Goal: Book appointment/travel/reservation

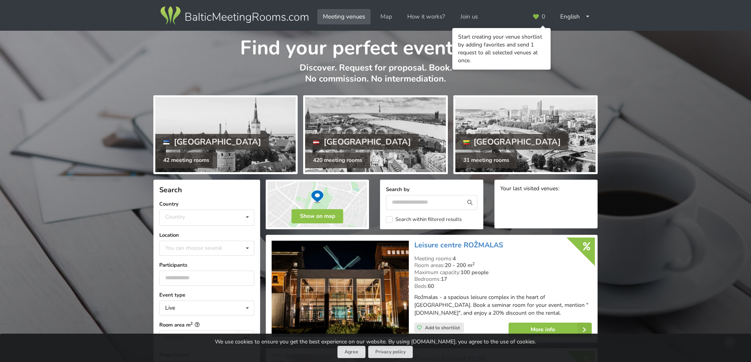
scroll to position [79, 0]
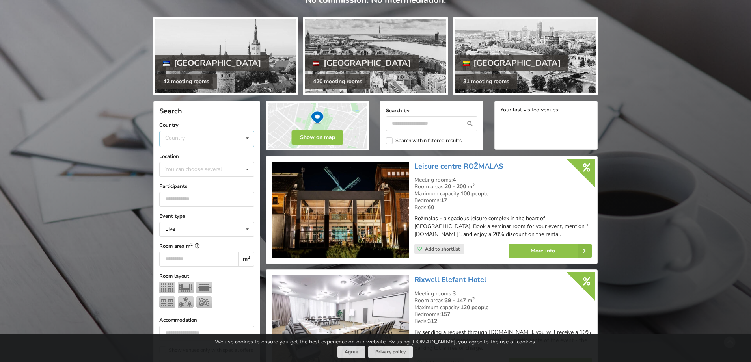
click at [238, 141] on div "Country Estonia Latvia Lithuania" at bounding box center [206, 139] width 95 height 16
click at [208, 168] on div "Latvia" at bounding box center [207, 168] width 94 height 15
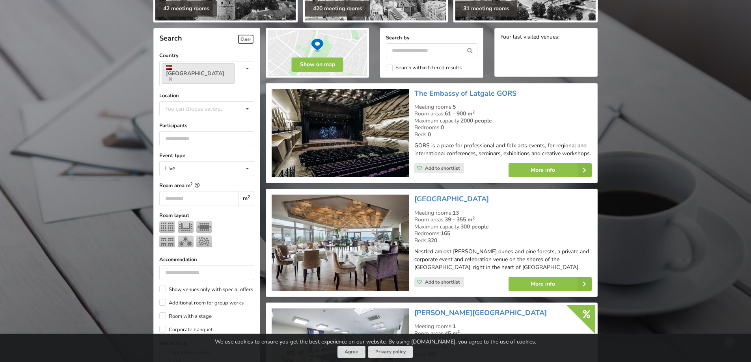
scroll to position [177, 0]
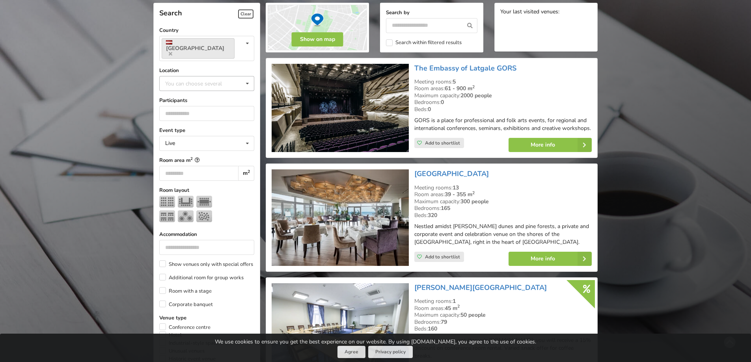
click at [208, 79] on div "You can choose several" at bounding box center [201, 83] width 76 height 9
click at [192, 164] on div "Riga" at bounding box center [207, 171] width 94 height 15
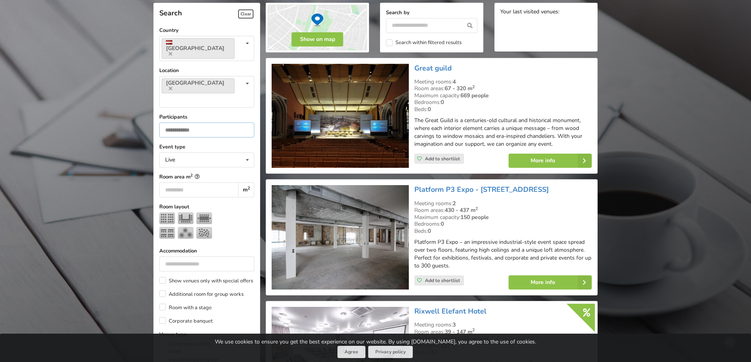
click at [223, 123] on input "number" at bounding box center [206, 130] width 95 height 15
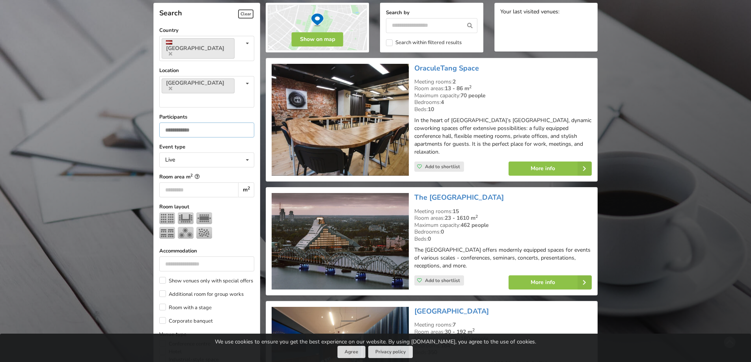
type input "**"
click at [229, 247] on div "Accommodation" at bounding box center [206, 259] width 95 height 24
click at [230, 213] on div at bounding box center [206, 226] width 95 height 29
click at [550, 162] on link "More info" at bounding box center [550, 169] width 83 height 14
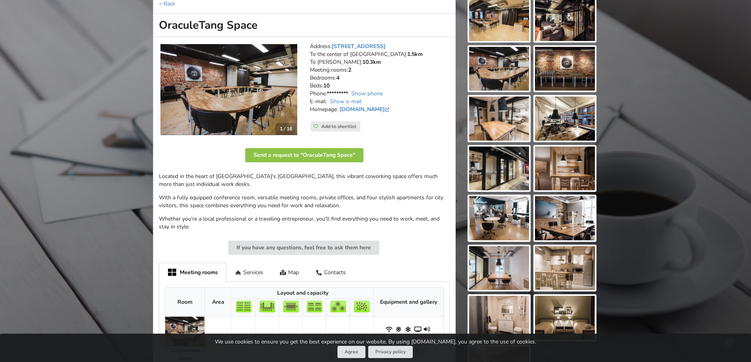
scroll to position [79, 0]
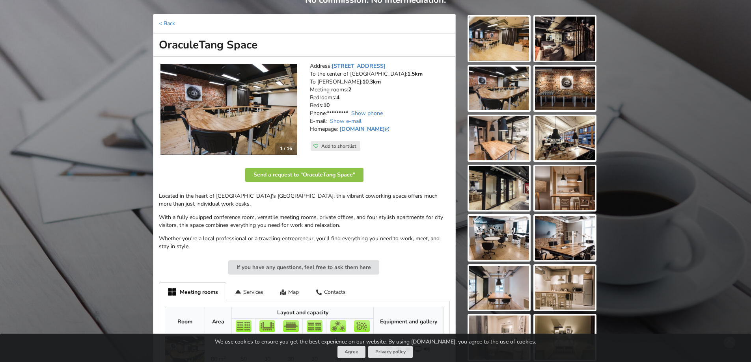
click at [507, 224] on img at bounding box center [499, 238] width 60 height 44
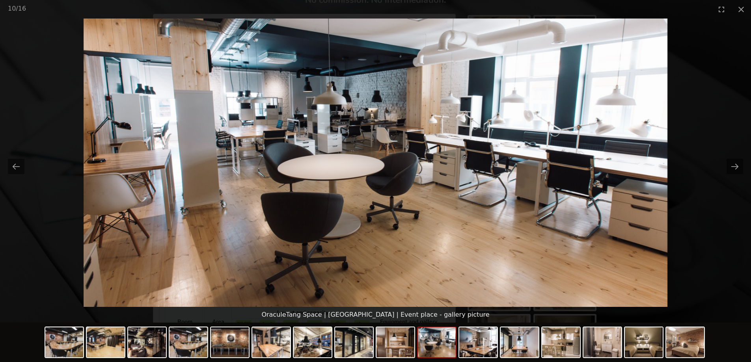
click at [24, 160] on picture at bounding box center [375, 163] width 751 height 289
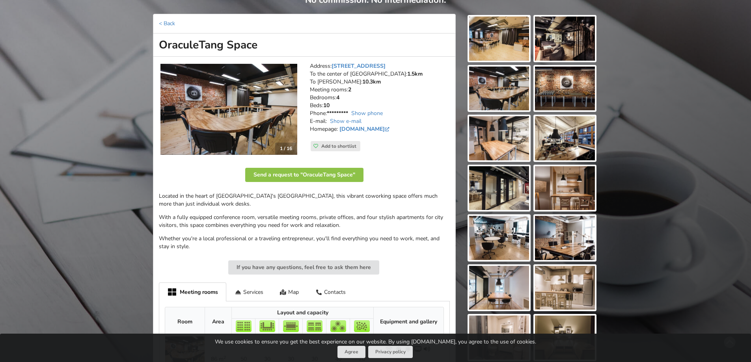
click at [24, 160] on div "Find your perfect event space Discover. Request for proposal. Book. No commissi…" at bounding box center [375, 216] width 751 height 528
click at [654, 78] on div "Find your perfect event space Discover. Request for proposal. Book. No commissi…" at bounding box center [375, 216] width 751 height 528
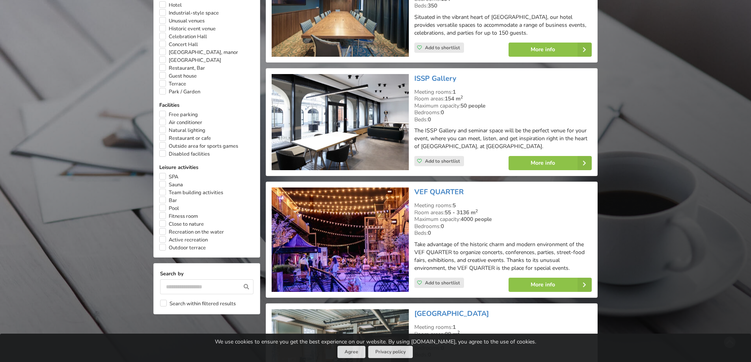
scroll to position [532, 0]
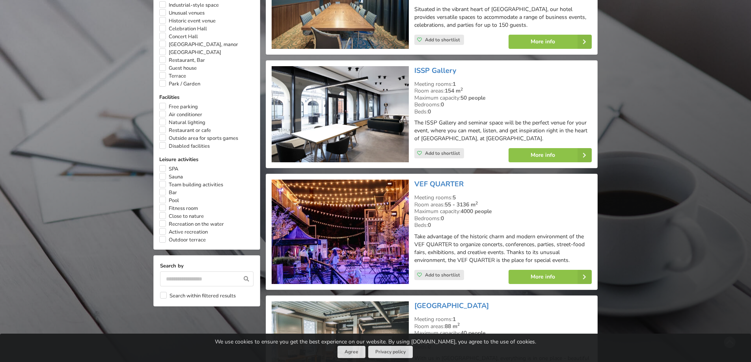
click at [341, 118] on img at bounding box center [340, 114] width 137 height 97
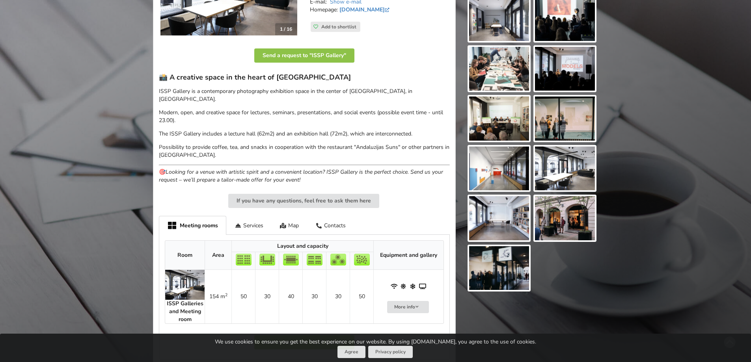
scroll to position [237, 0]
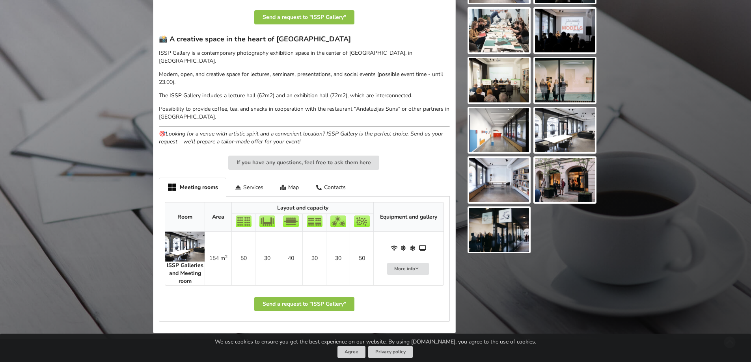
click at [498, 199] on img at bounding box center [499, 180] width 60 height 44
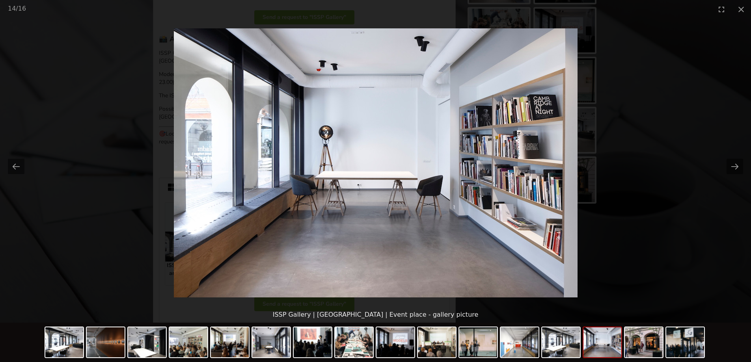
scroll to position [0, 0]
click at [29, 165] on picture at bounding box center [375, 163] width 751 height 289
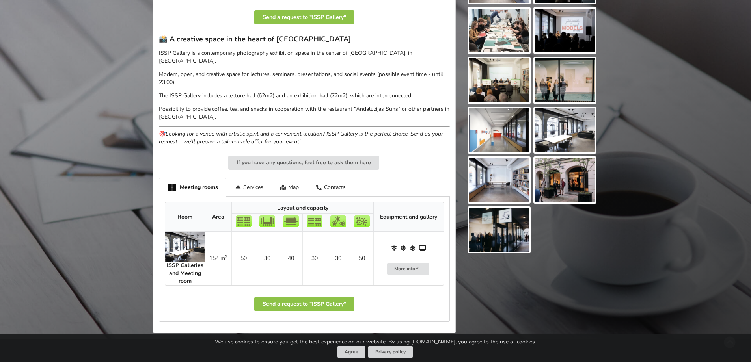
click at [502, 82] on img at bounding box center [499, 80] width 60 height 44
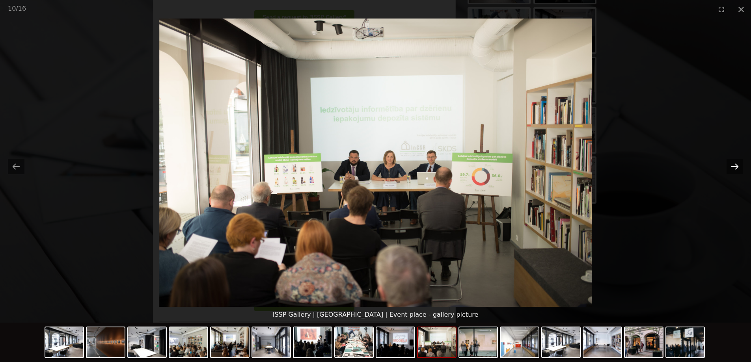
click at [734, 167] on button "Next slide" at bounding box center [735, 166] width 17 height 15
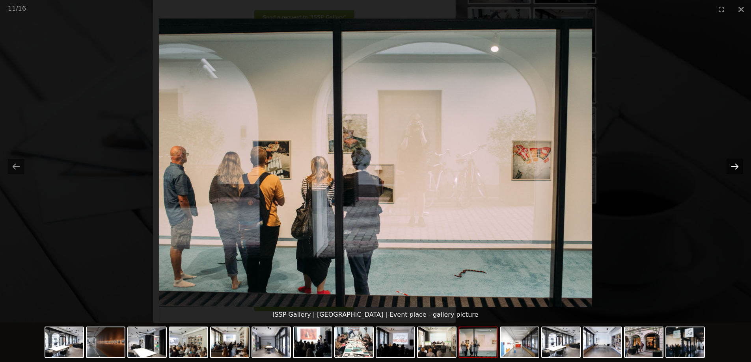
click at [734, 167] on button "Next slide" at bounding box center [735, 166] width 17 height 15
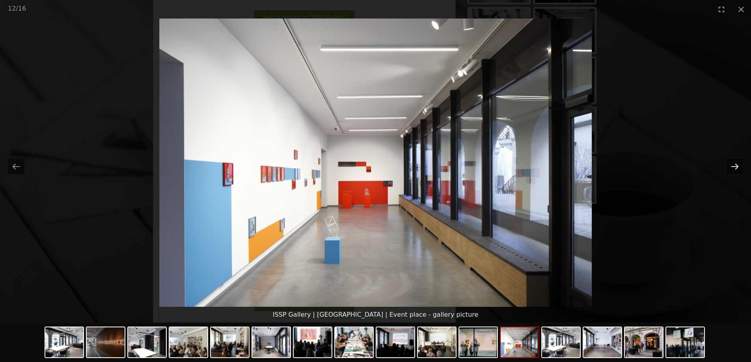
click at [734, 167] on button "Next slide" at bounding box center [735, 166] width 17 height 15
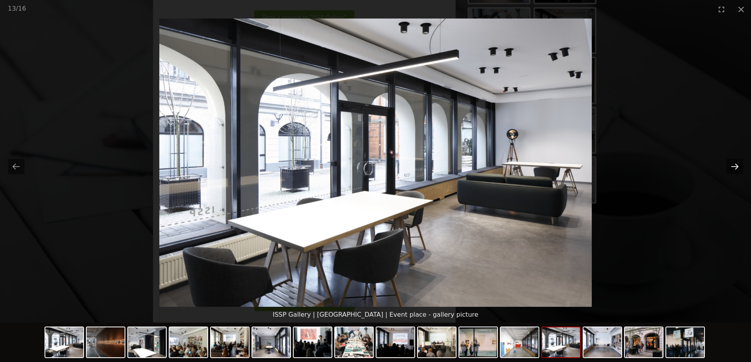
click at [734, 167] on button "Next slide" at bounding box center [735, 166] width 17 height 15
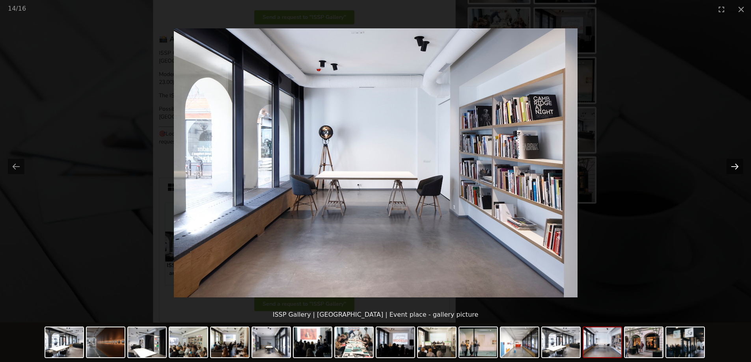
click at [734, 167] on button "Next slide" at bounding box center [735, 166] width 17 height 15
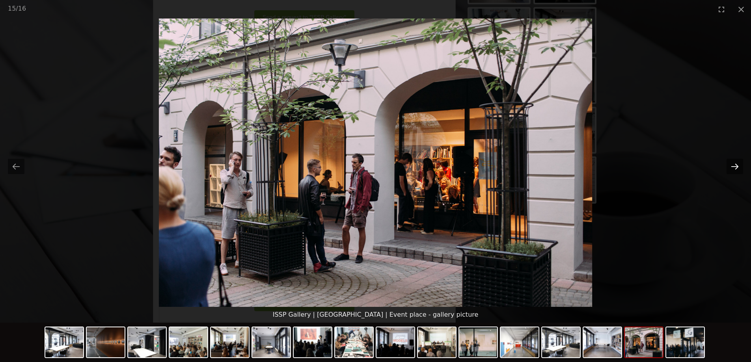
click at [734, 167] on button "Next slide" at bounding box center [735, 166] width 17 height 15
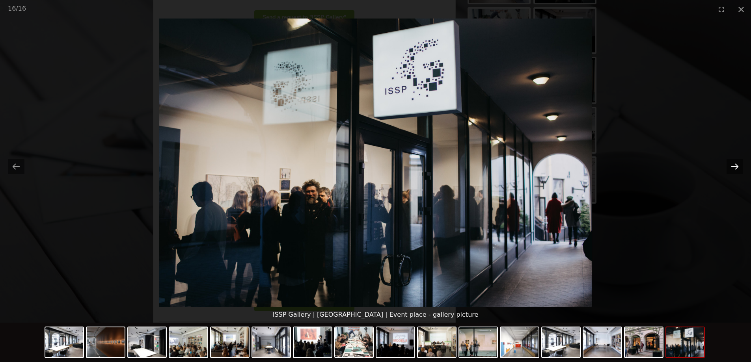
click at [734, 167] on button "Next slide" at bounding box center [735, 166] width 17 height 15
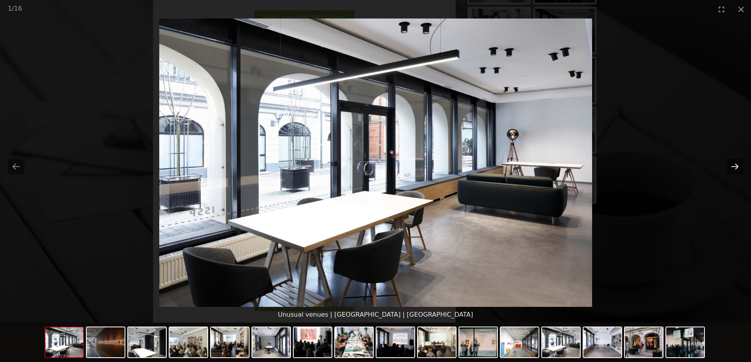
click at [734, 167] on button "Next slide" at bounding box center [735, 166] width 17 height 15
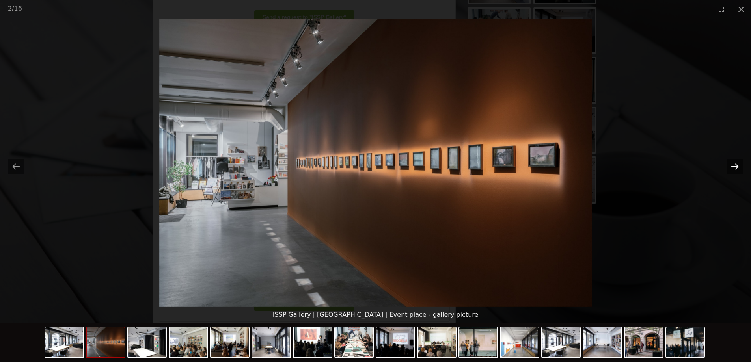
click at [734, 167] on button "Next slide" at bounding box center [735, 166] width 17 height 15
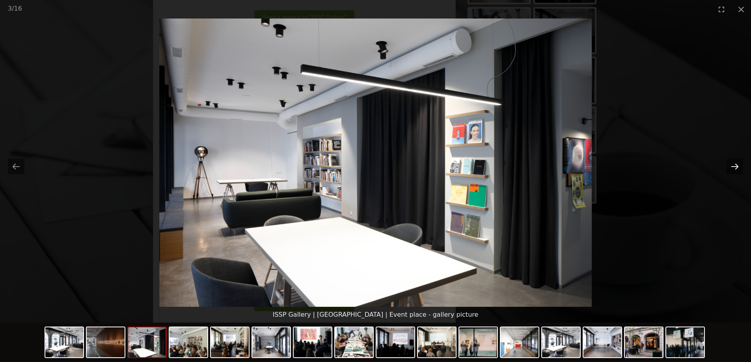
click at [734, 167] on button "Next slide" at bounding box center [735, 166] width 17 height 15
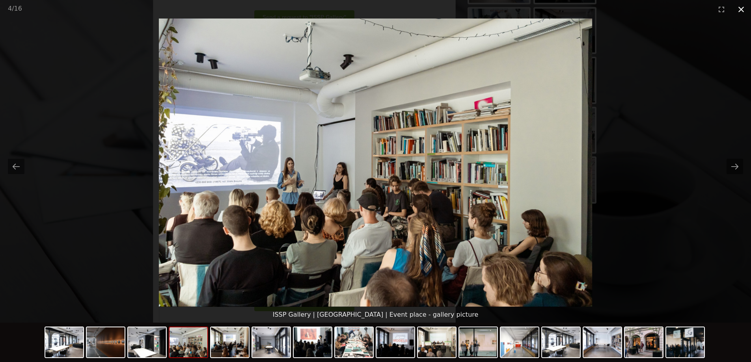
click at [742, 9] on button "Close gallery" at bounding box center [741, 9] width 20 height 19
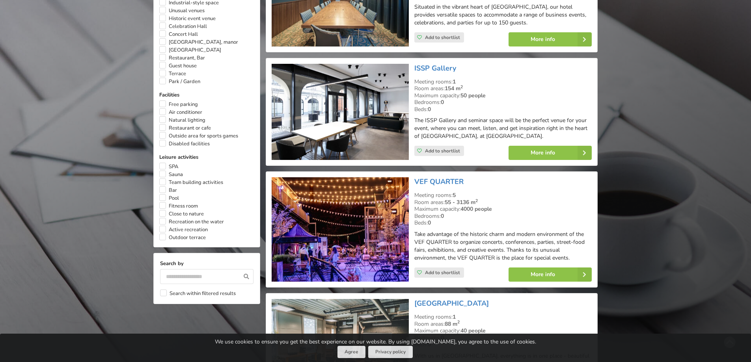
scroll to position [611, 0]
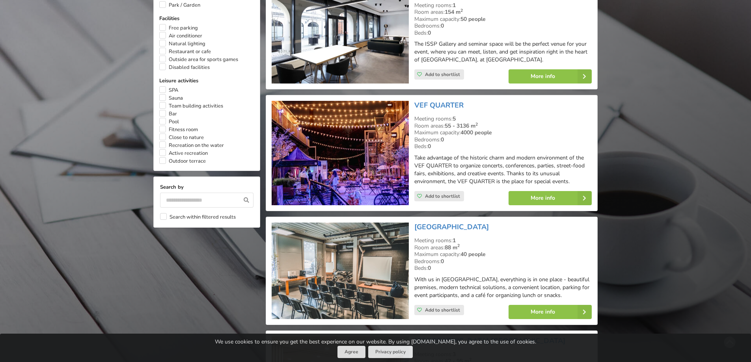
click at [369, 140] on img at bounding box center [340, 153] width 137 height 104
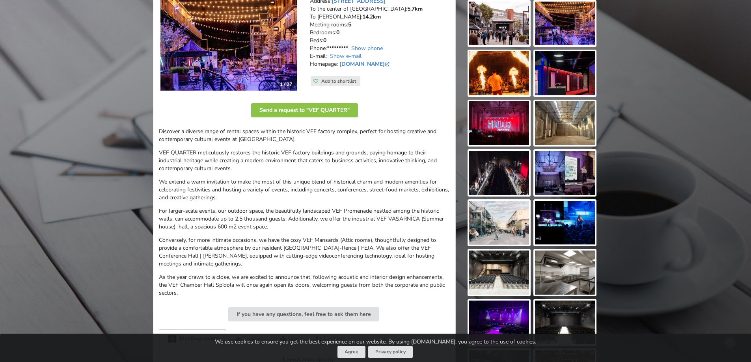
scroll to position [158, 0]
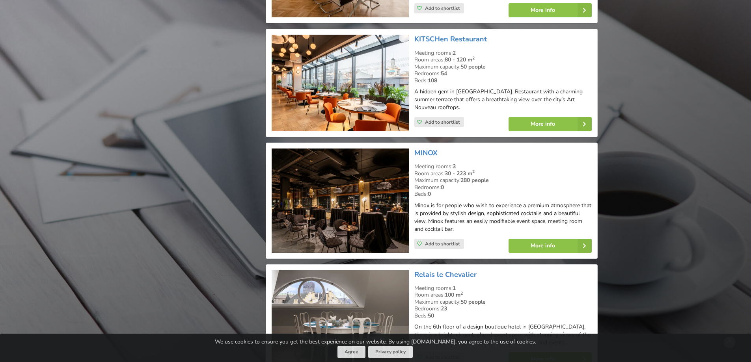
scroll to position [1754, 0]
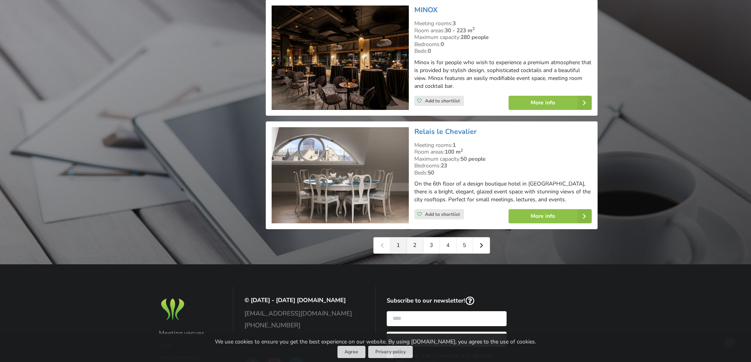
click at [419, 238] on link "2" at bounding box center [415, 246] width 17 height 16
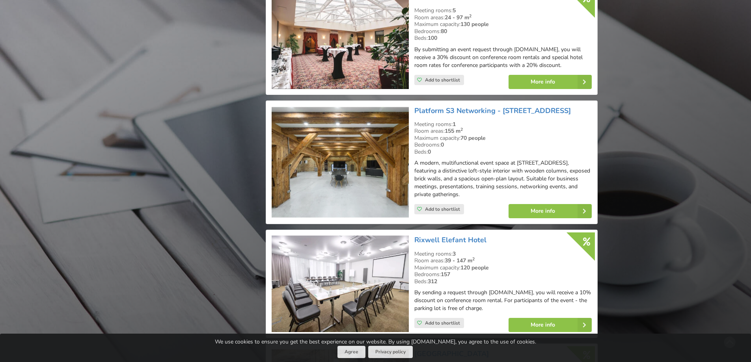
scroll to position [1419, 0]
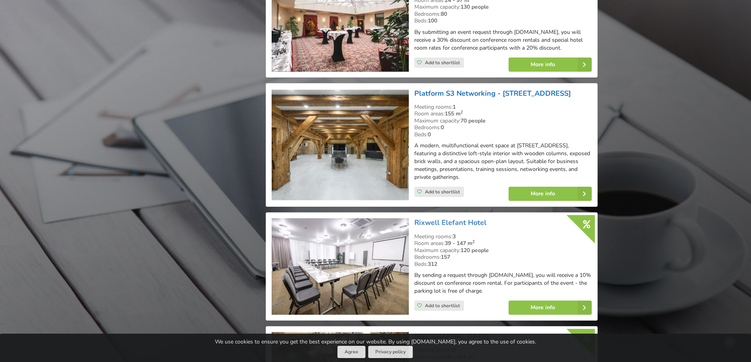
click at [511, 89] on link "Platform S3 Networking - Spīķeru iela 3" at bounding box center [492, 93] width 157 height 9
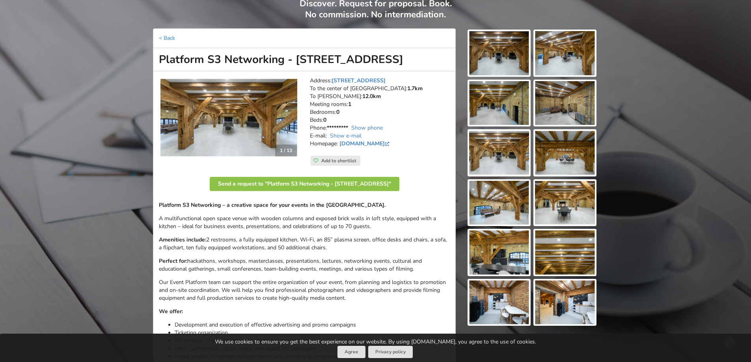
scroll to position [79, 0]
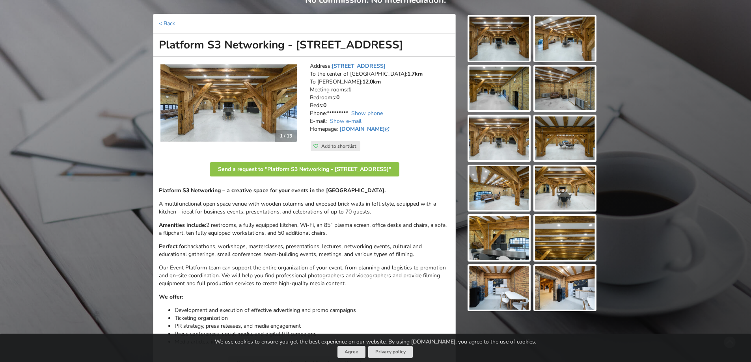
click at [499, 139] on img at bounding box center [499, 138] width 60 height 44
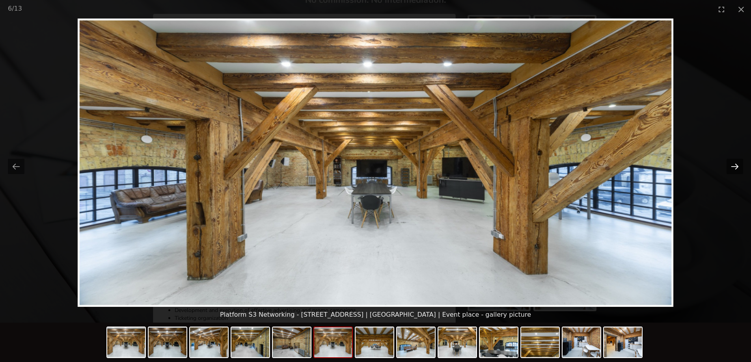
click at [737, 166] on button "Next slide" at bounding box center [735, 166] width 17 height 15
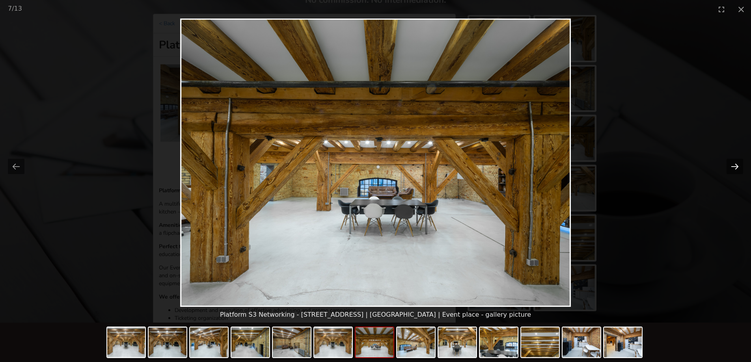
click at [737, 166] on button "Next slide" at bounding box center [735, 166] width 17 height 15
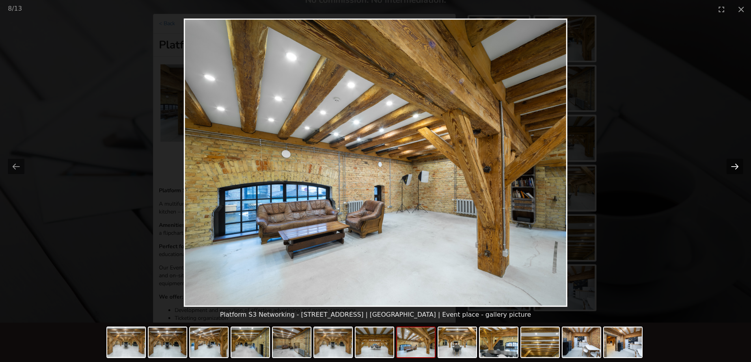
click at [737, 166] on button "Next slide" at bounding box center [735, 166] width 17 height 15
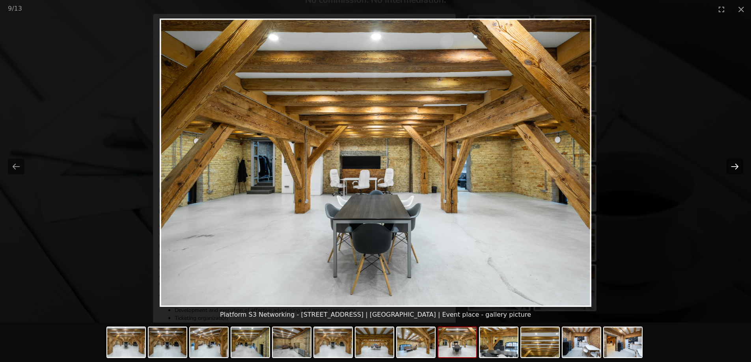
click at [737, 166] on button "Next slide" at bounding box center [735, 166] width 17 height 15
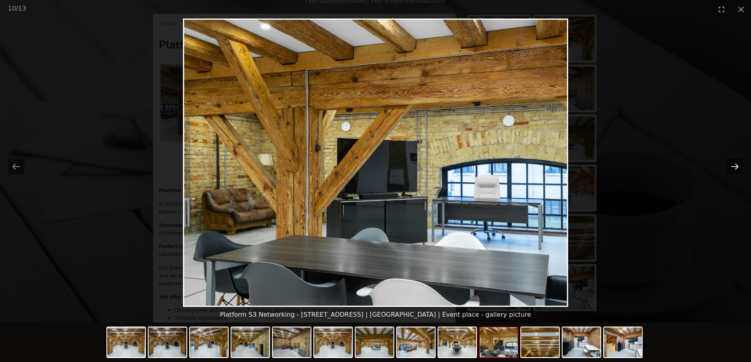
click at [737, 166] on button "Next slide" at bounding box center [735, 166] width 17 height 15
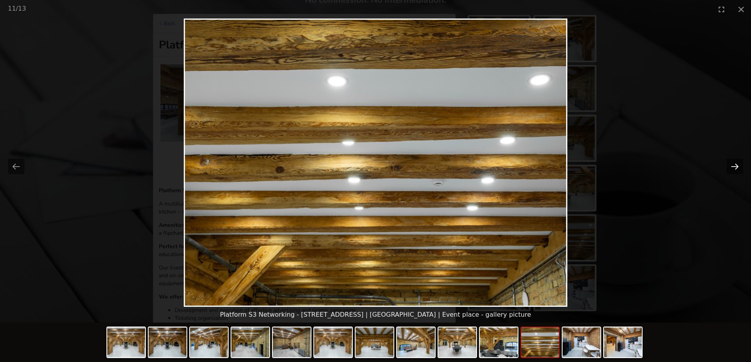
click at [737, 166] on button "Next slide" at bounding box center [735, 166] width 17 height 15
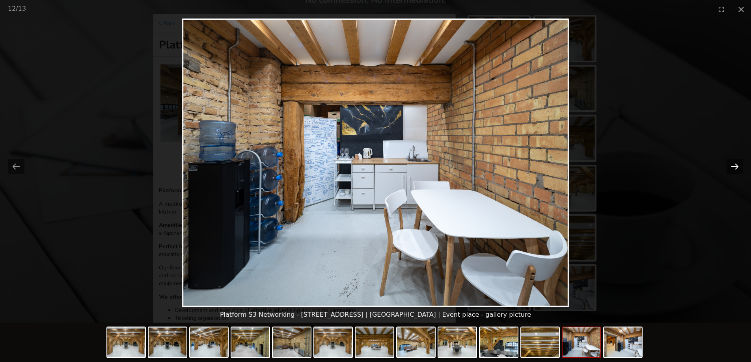
click at [737, 166] on button "Next slide" at bounding box center [735, 166] width 17 height 15
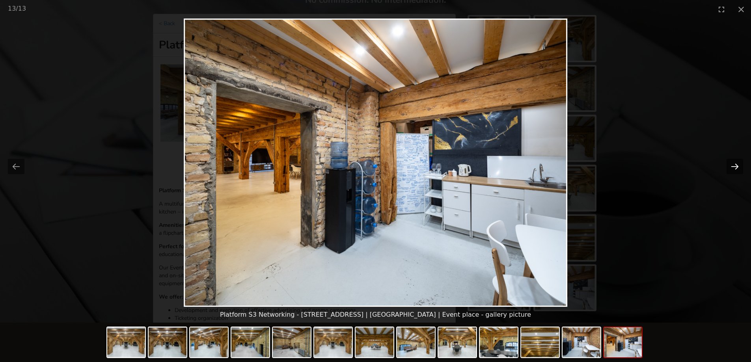
click at [737, 166] on button "Next slide" at bounding box center [735, 166] width 17 height 15
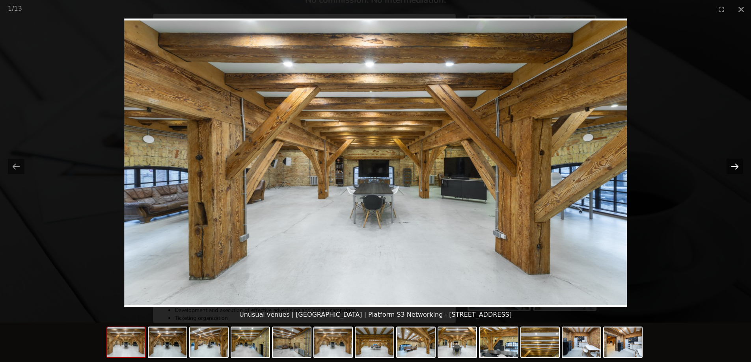
click at [737, 166] on button "Next slide" at bounding box center [735, 166] width 17 height 15
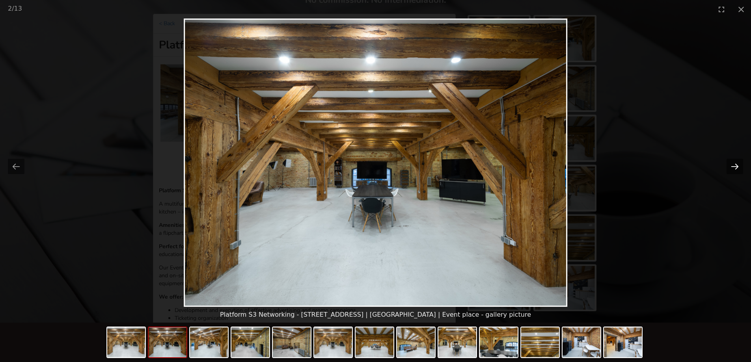
click at [737, 166] on button "Next slide" at bounding box center [735, 166] width 17 height 15
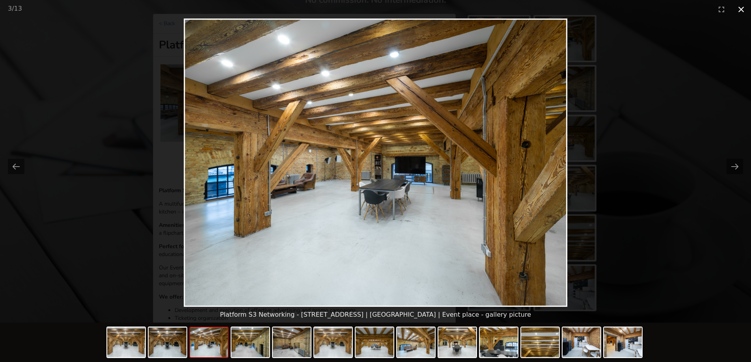
click at [733, 9] on button "Close gallery" at bounding box center [741, 9] width 20 height 19
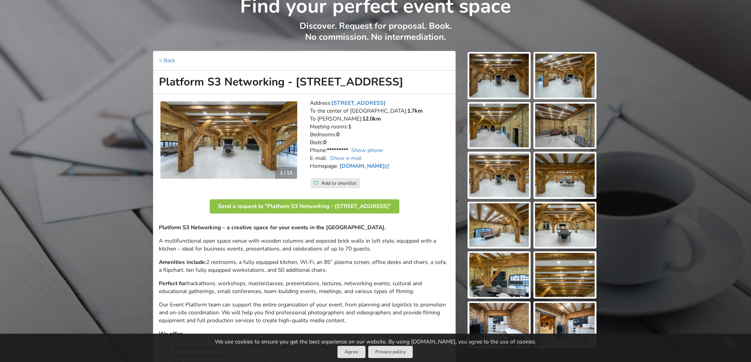
scroll to position [39, 0]
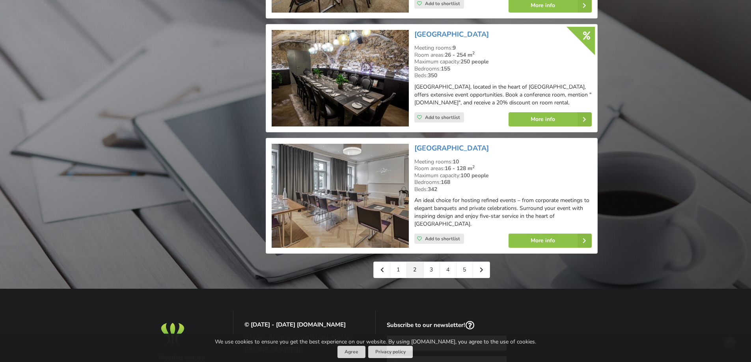
scroll to position [1735, 0]
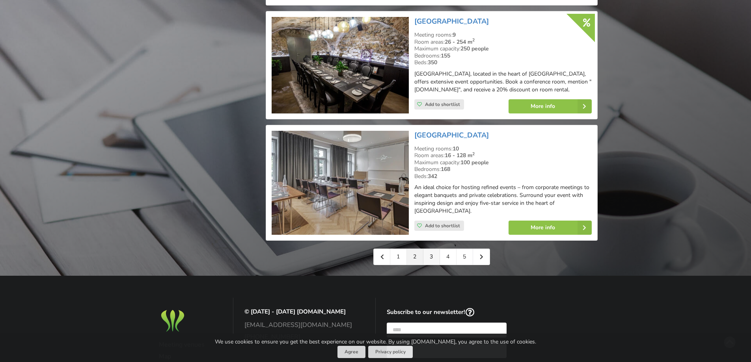
click at [430, 249] on link "3" at bounding box center [431, 257] width 17 height 16
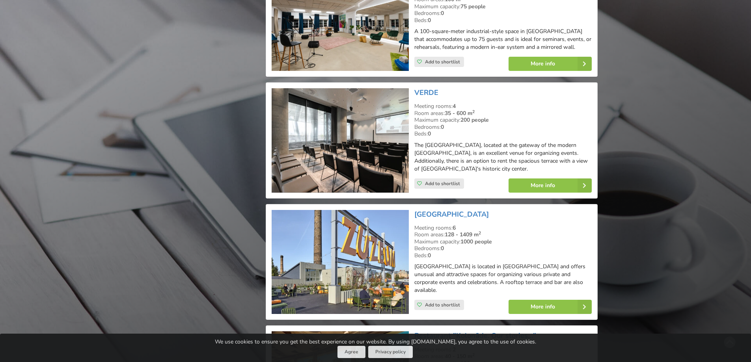
scroll to position [1340, 0]
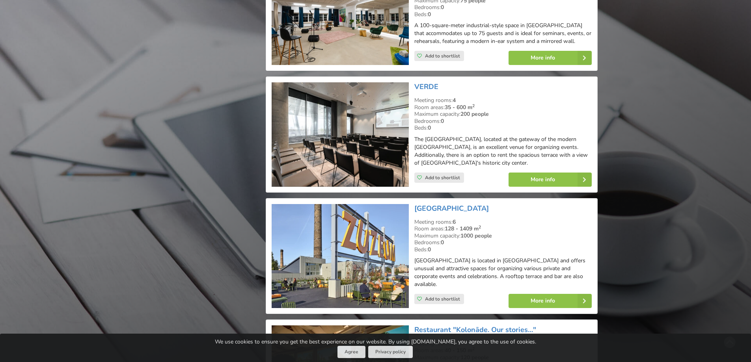
click at [432, 80] on div "VERDE Meeting rooms: 4 Room areas: 35 - 600 m 2 Maximum capacity: 200 people Be…" at bounding box center [503, 135] width 183 height 110
click at [428, 82] on link "VERDE" at bounding box center [426, 86] width 24 height 9
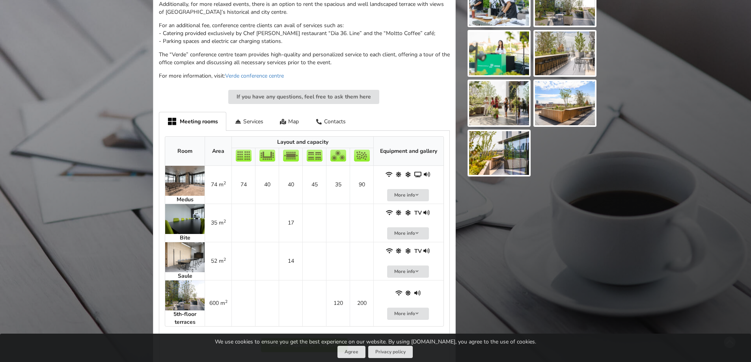
scroll to position [315, 0]
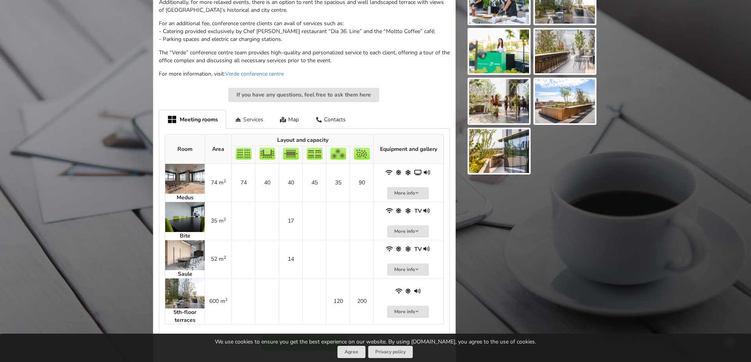
click at [252, 116] on div "Services" at bounding box center [248, 119] width 45 height 19
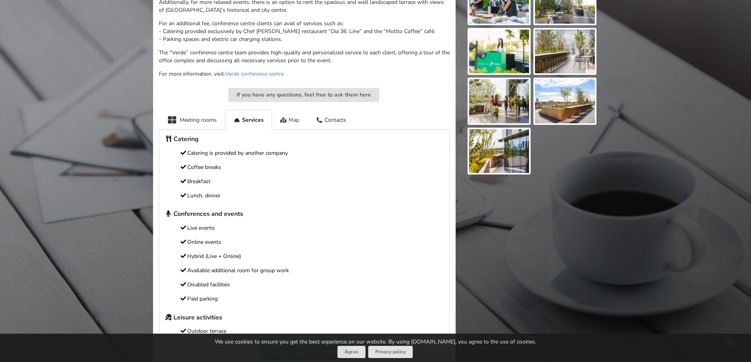
click at [279, 118] on div "Map" at bounding box center [290, 119] width 36 height 19
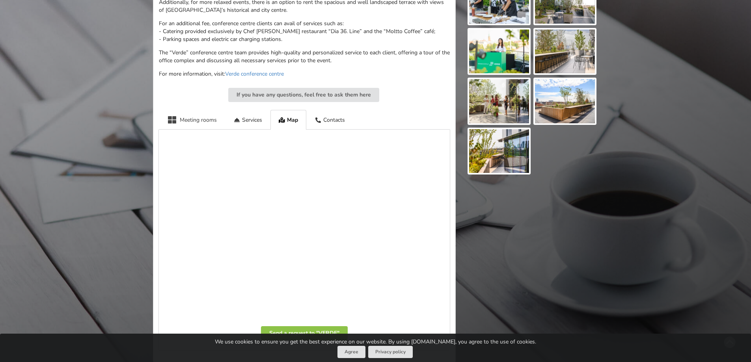
click at [190, 121] on div "Meeting rooms" at bounding box center [192, 119] width 66 height 19
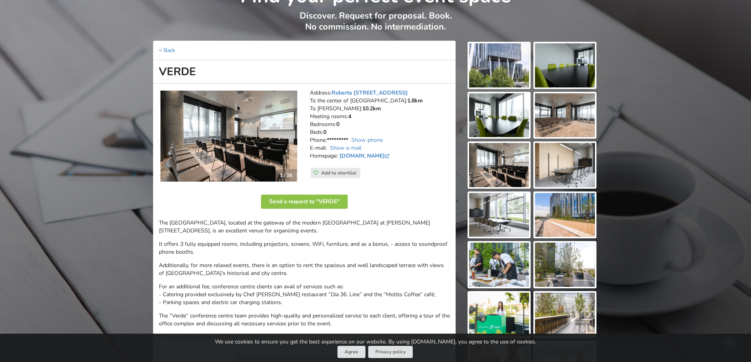
scroll to position [0, 0]
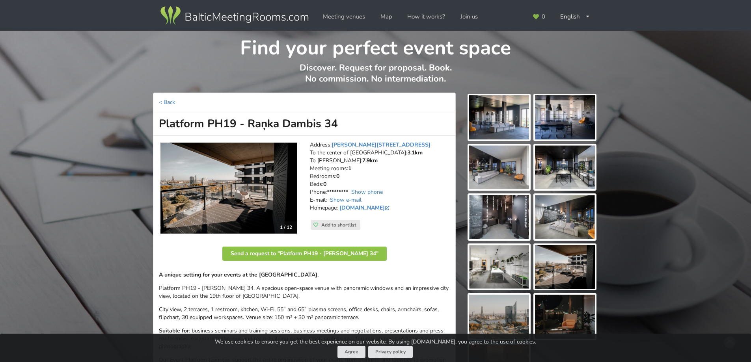
click at [506, 114] on img at bounding box center [499, 117] width 60 height 44
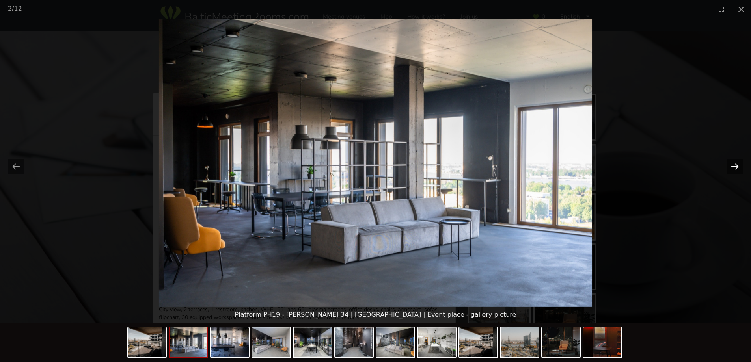
click at [737, 164] on button "Next slide" at bounding box center [735, 166] width 17 height 15
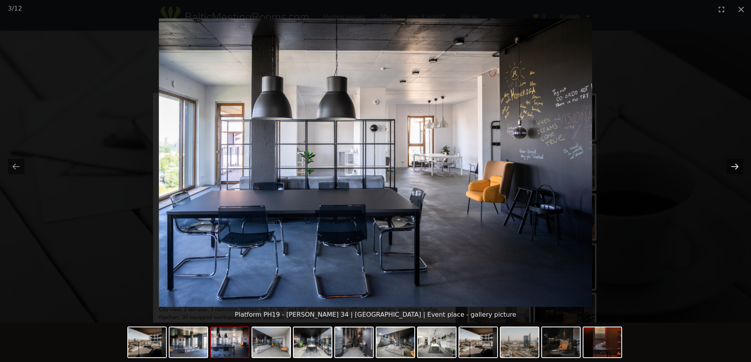
click at [737, 164] on button "Next slide" at bounding box center [735, 166] width 17 height 15
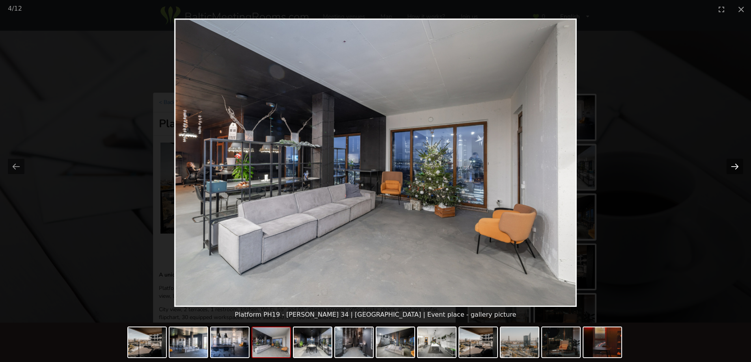
click at [737, 164] on button "Next slide" at bounding box center [735, 166] width 17 height 15
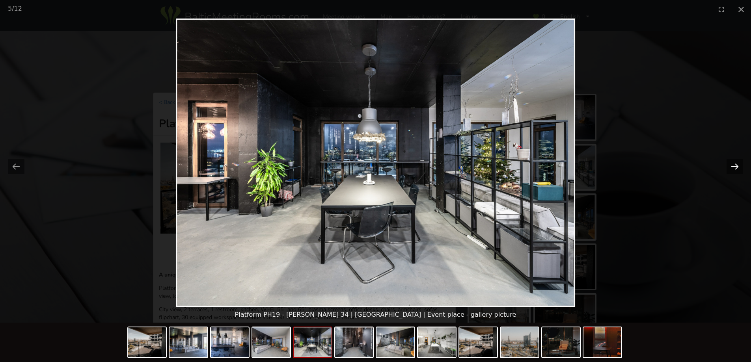
click at [737, 164] on button "Next slide" at bounding box center [735, 166] width 17 height 15
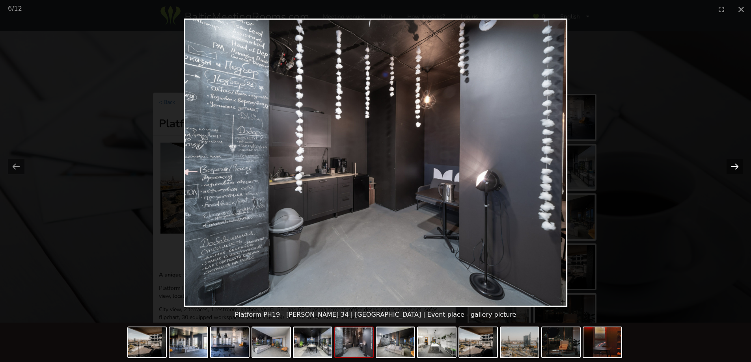
click at [737, 164] on button "Next slide" at bounding box center [735, 166] width 17 height 15
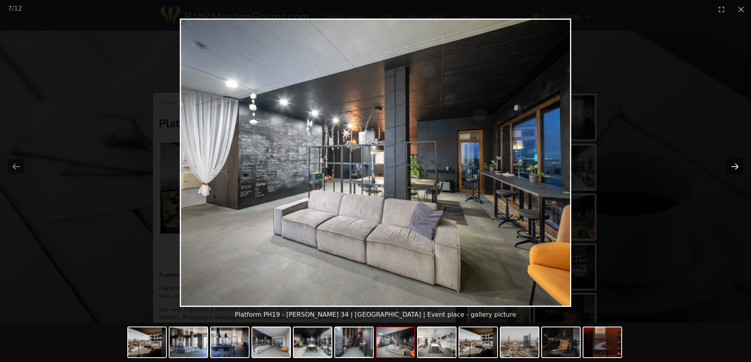
click at [737, 164] on button "Next slide" at bounding box center [735, 166] width 17 height 15
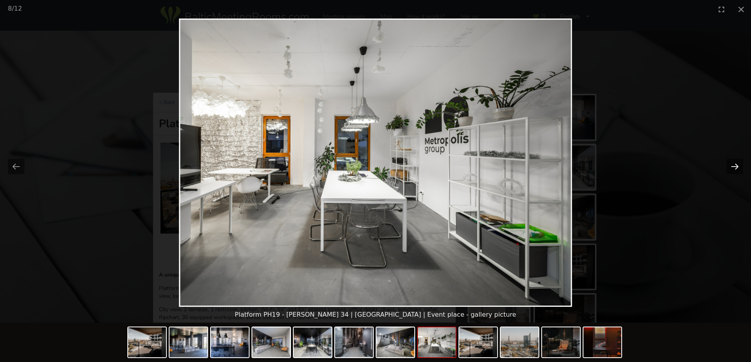
click at [737, 164] on button "Next slide" at bounding box center [735, 166] width 17 height 15
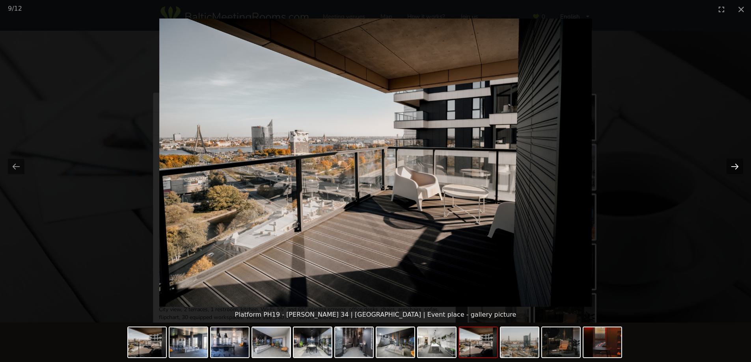
click at [737, 164] on button "Next slide" at bounding box center [735, 166] width 17 height 15
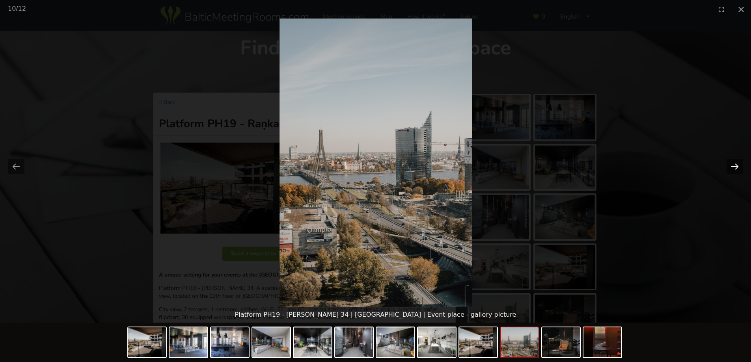
click at [737, 164] on button "Next slide" at bounding box center [735, 166] width 17 height 15
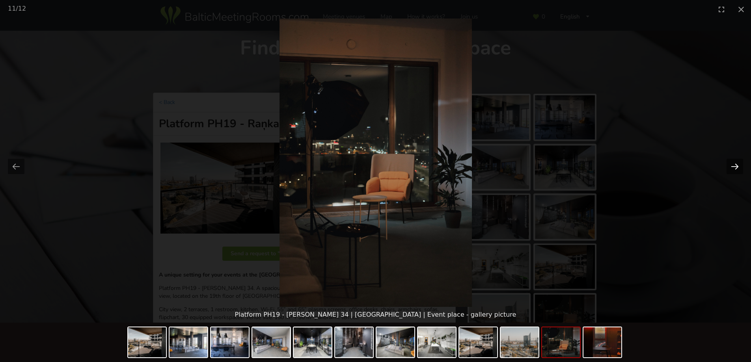
click at [737, 164] on button "Next slide" at bounding box center [735, 166] width 17 height 15
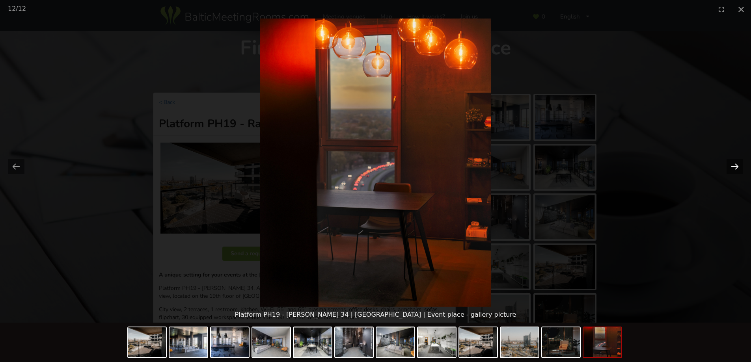
click at [737, 164] on button "Next slide" at bounding box center [735, 166] width 17 height 15
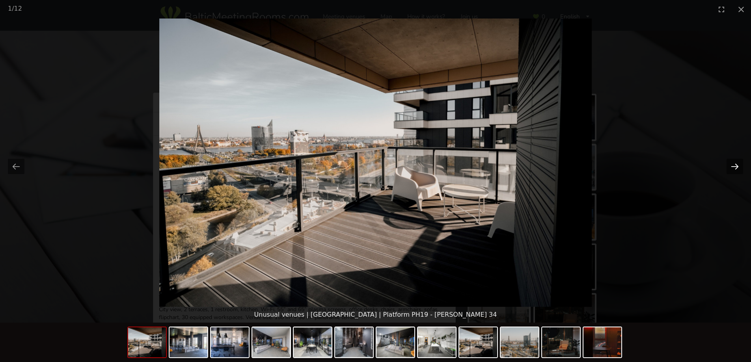
click at [737, 164] on button "Next slide" at bounding box center [735, 166] width 17 height 15
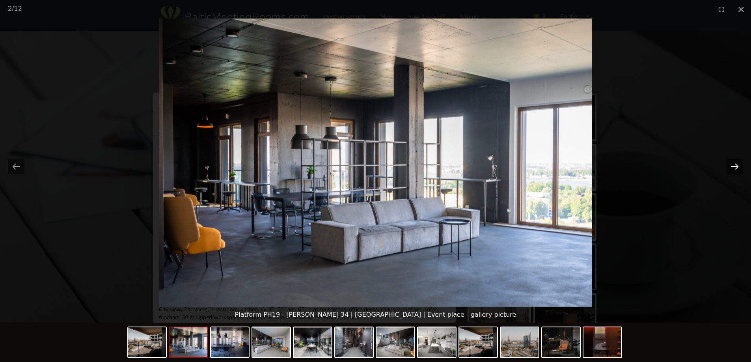
click at [737, 164] on button "Next slide" at bounding box center [735, 166] width 17 height 15
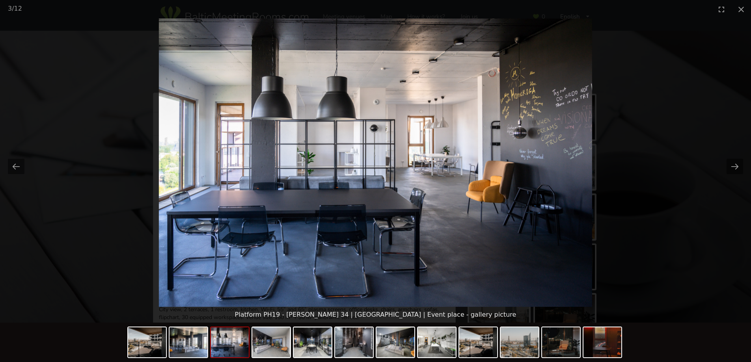
drag, startPoint x: 738, startPoint y: 7, endPoint x: 662, endPoint y: 14, distance: 76.7
click at [738, 8] on button "Close gallery" at bounding box center [741, 9] width 20 height 19
